Goal: Task Accomplishment & Management: Use online tool/utility

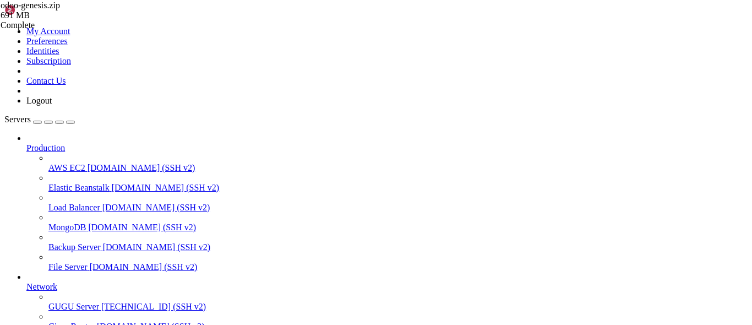
click at [88, 302] on span "GUGU Server" at bounding box center [73, 306] width 51 height 9
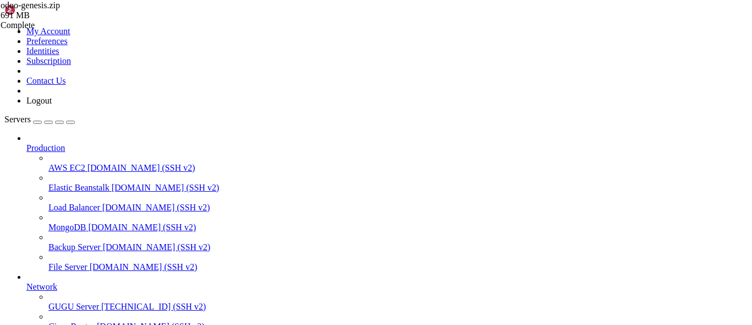
scroll to position [50, 0]
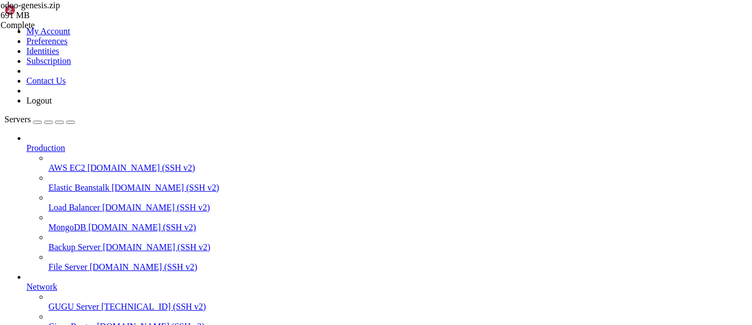
scroll to position [0, 0]
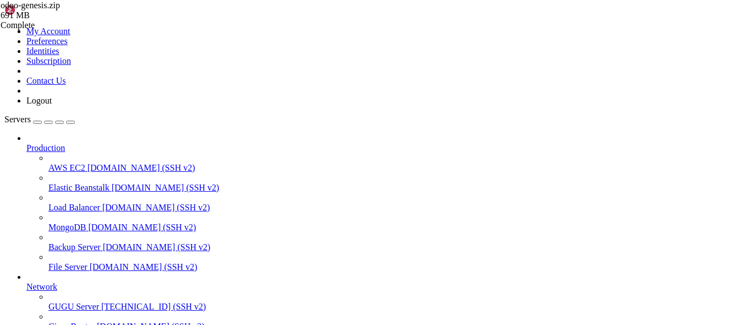
drag, startPoint x: 155, startPoint y: 1136, endPoint x: -120, endPoint y: 1159, distance: 275.8
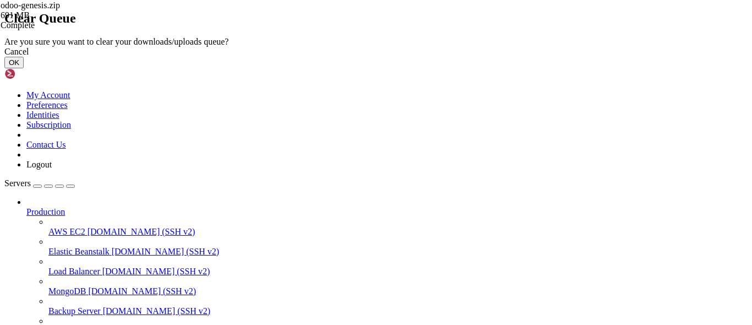
click at [24, 68] on button "OK" at bounding box center [13, 63] width 19 height 12
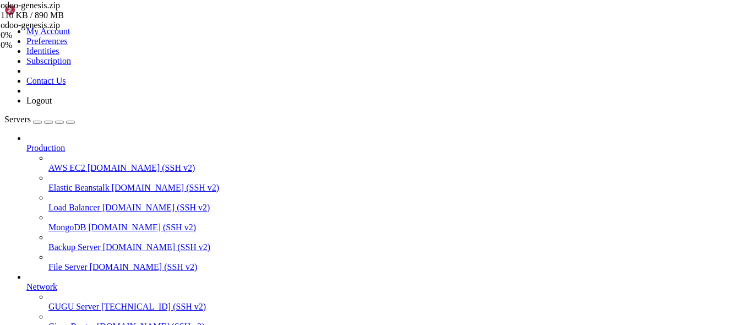
click at [699, 180] on div "odoo-genesis.zip 110 KB / 890 MB odoo-genesis.zip 0% 0 %" at bounding box center [376, 162] width 752 height 325
click at [699, 180] on div "odoo-genesis.zip 5 MB / 890 MB odoo-genesis.zip 1% 1 %" at bounding box center [376, 162] width 752 height 325
